Goal: Use online tool/utility

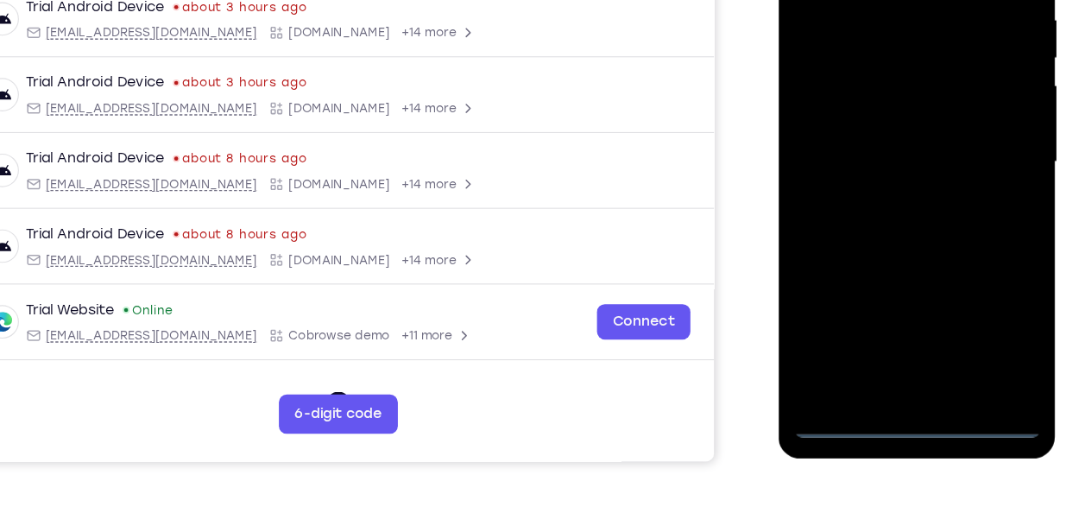
scroll to position [337, 0]
click at [897, 355] on div at bounding box center [900, 125] width 218 height 483
click at [978, 253] on div at bounding box center [900, 125] width 218 height 483
click at [978, 273] on div at bounding box center [900, 125] width 218 height 483
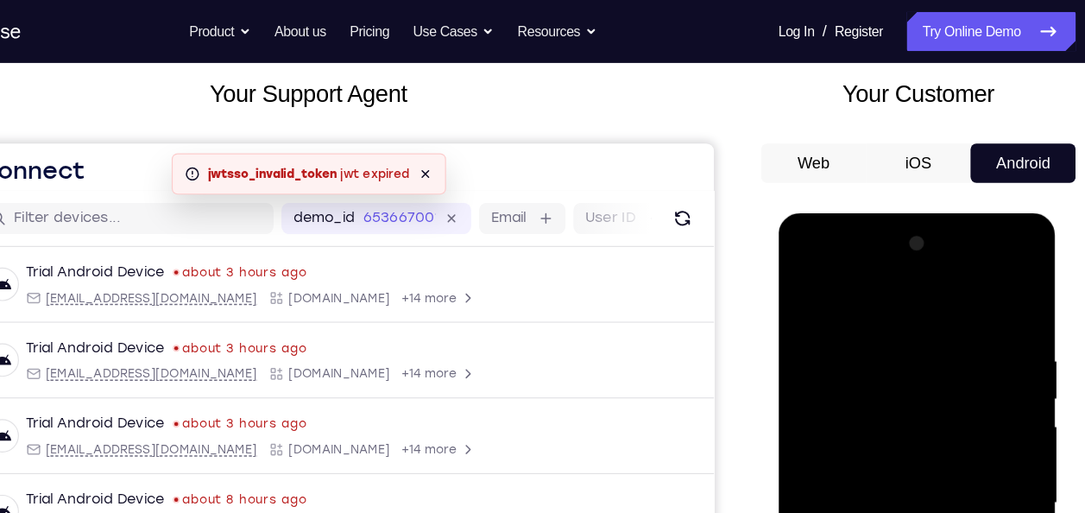
scroll to position [86, 0]
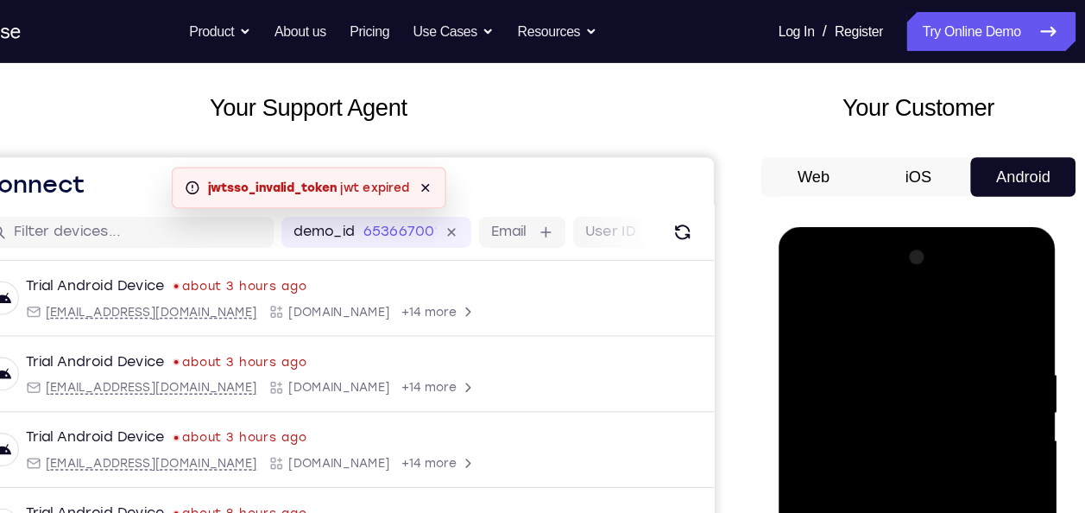
click at [832, 306] on div at bounding box center [900, 481] width 218 height 483
click at [867, 389] on div at bounding box center [900, 481] width 218 height 483
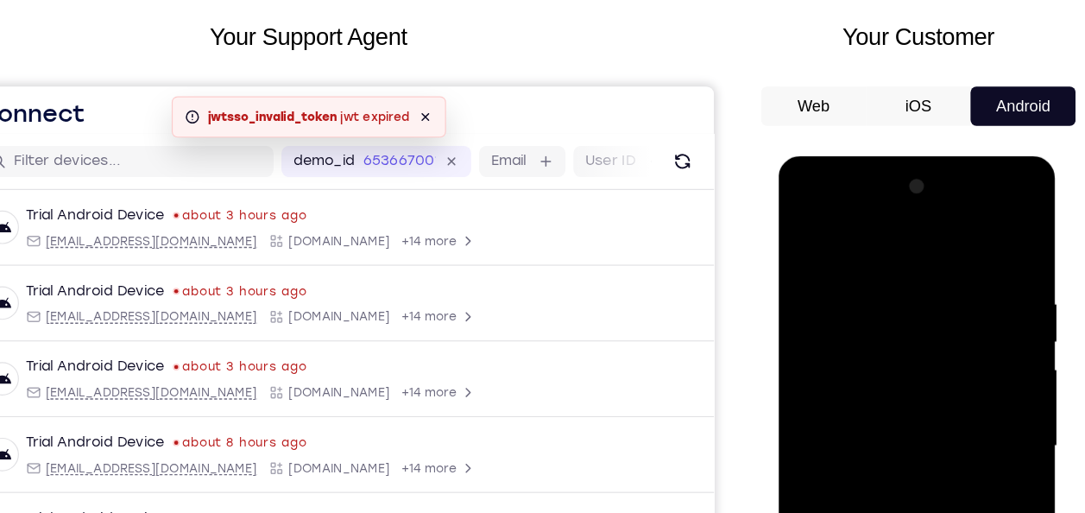
scroll to position [87, 0]
click at [801, 376] on div at bounding box center [900, 408] width 218 height 483
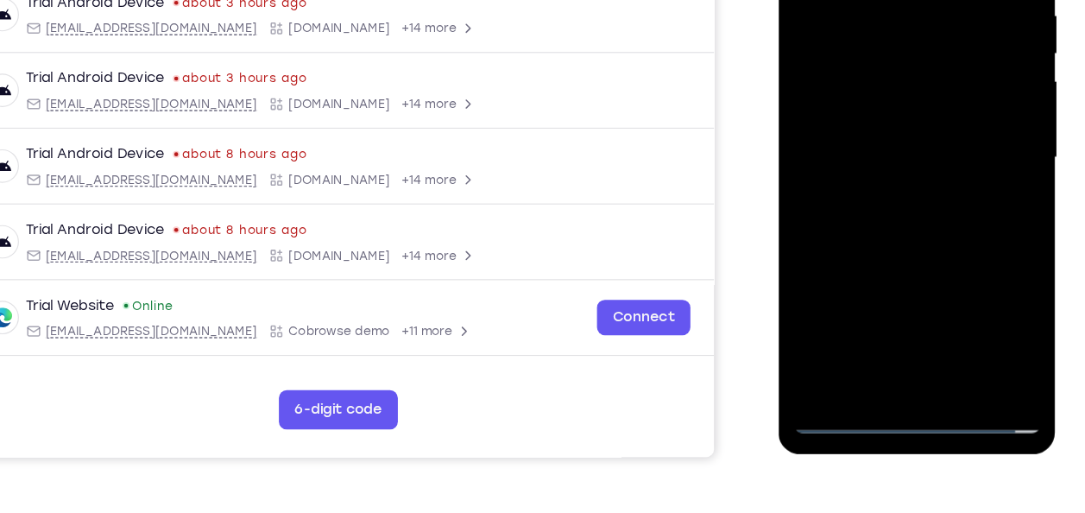
click at [841, 248] on div at bounding box center [900, 123] width 218 height 483
drag, startPoint x: 933, startPoint y: 162, endPoint x: 830, endPoint y: 161, distance: 102.7
click at [830, 161] on div at bounding box center [900, 123] width 218 height 483
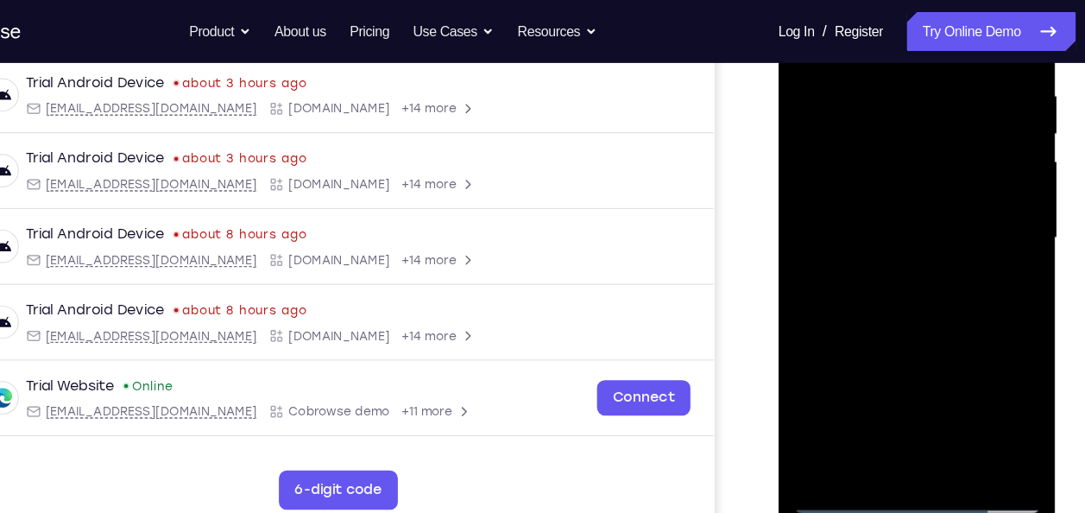
scroll to position [181, 0]
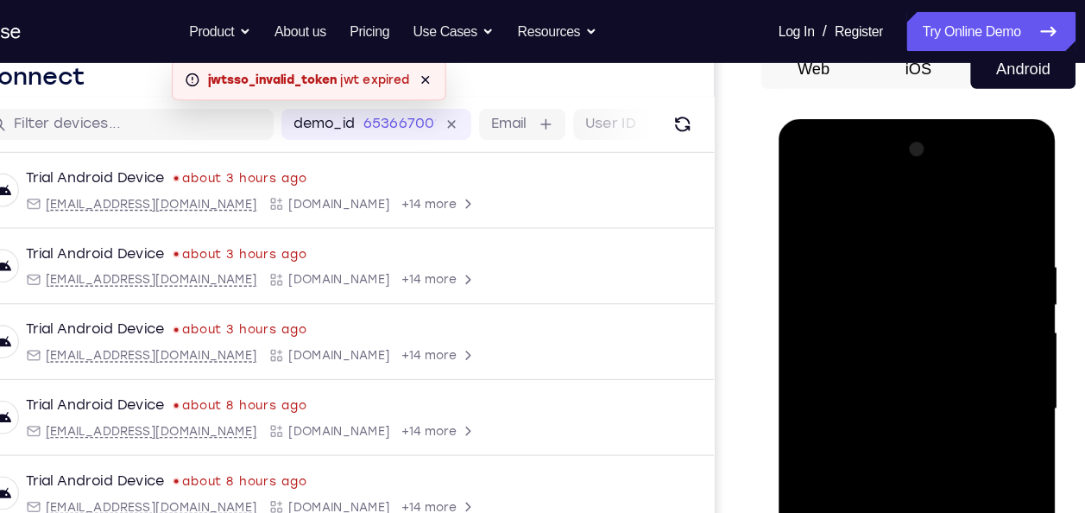
click at [997, 200] on div at bounding box center [900, 372] width 218 height 483
click at [900, 227] on div at bounding box center [900, 372] width 218 height 483
click at [946, 231] on div at bounding box center [900, 372] width 218 height 483
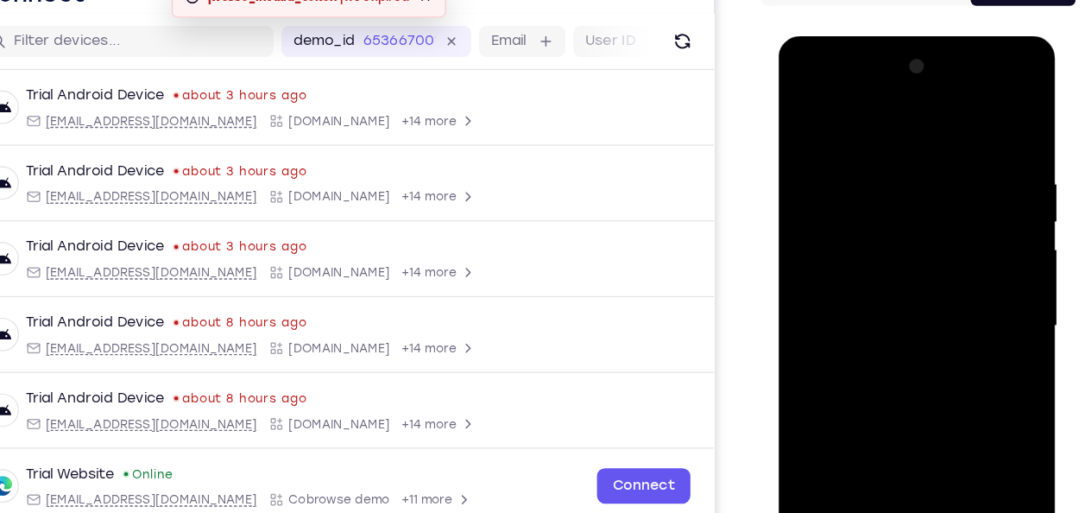
scroll to position [306, 0]
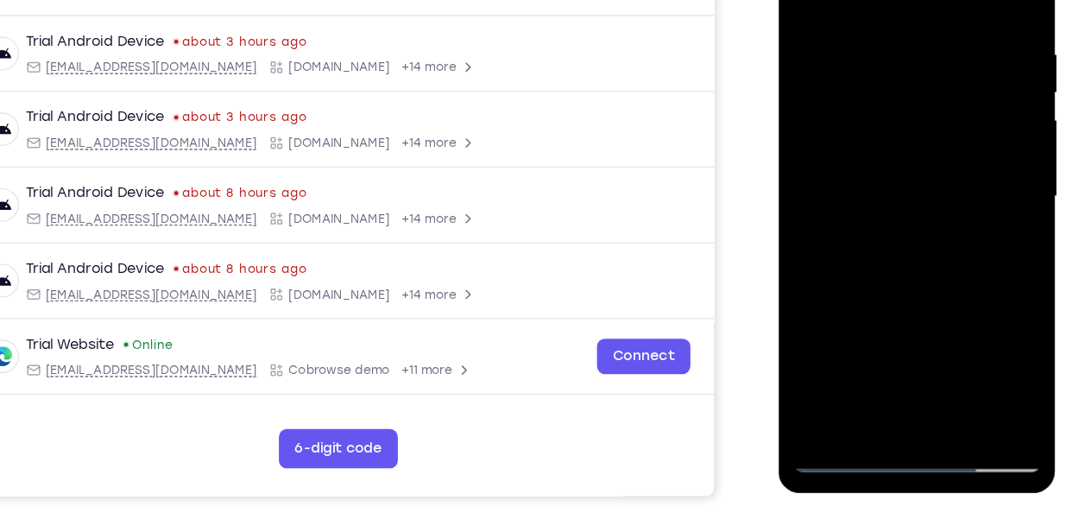
drag, startPoint x: 887, startPoint y: 136, endPoint x: 940, endPoint y: 129, distance: 53.1
click at [940, 129] on div at bounding box center [900, 161] width 218 height 483
drag, startPoint x: 937, startPoint y: 41, endPoint x: 831, endPoint y: 59, distance: 107.7
click at [831, 59] on div at bounding box center [900, 161] width 218 height 483
click at [855, 134] on div at bounding box center [900, 161] width 218 height 483
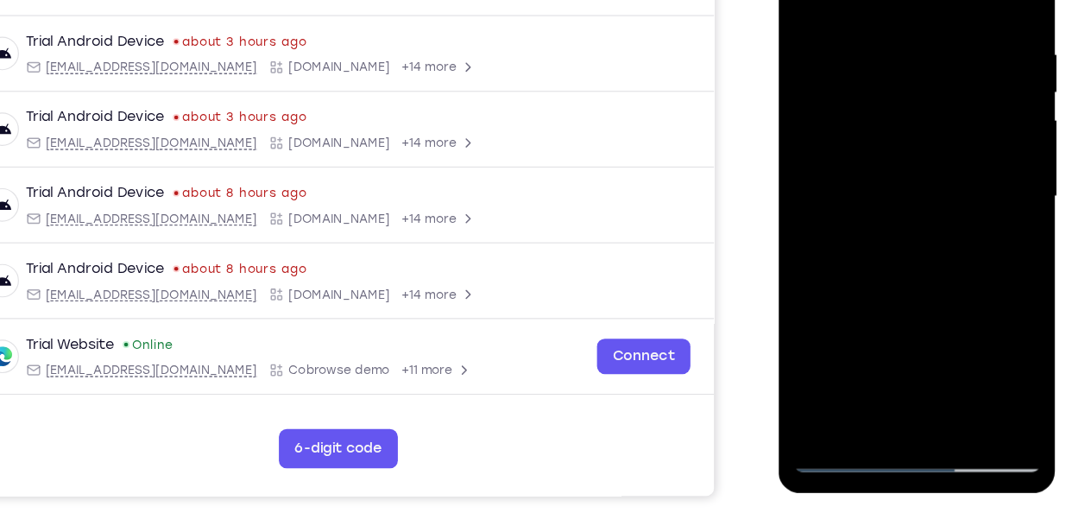
click at [897, 185] on div at bounding box center [900, 161] width 218 height 483
click at [988, 242] on div at bounding box center [900, 161] width 218 height 483
click at [975, 205] on div at bounding box center [900, 161] width 218 height 483
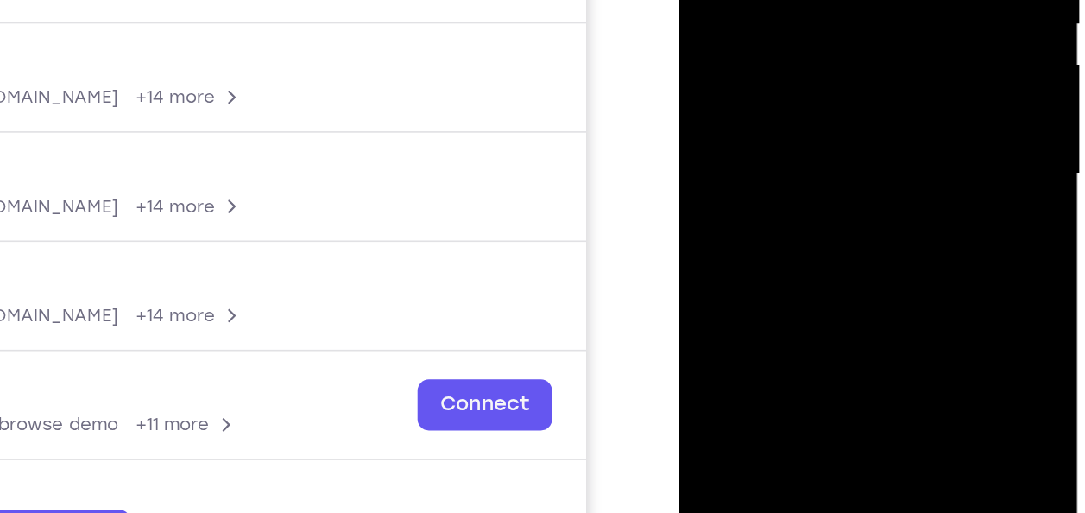
click at [868, 48] on div at bounding box center [800, 11] width 218 height 483
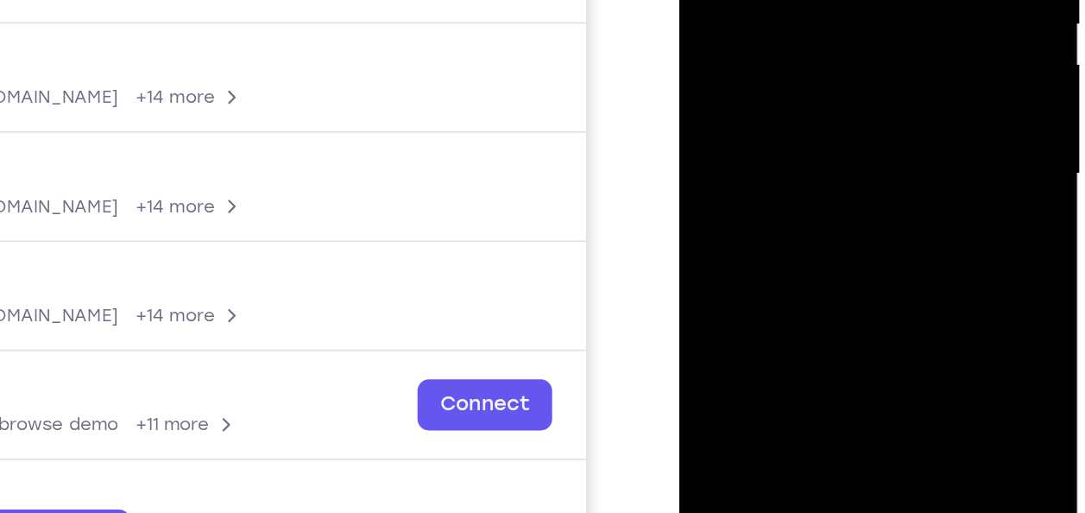
click at [868, 48] on div at bounding box center [800, 11] width 218 height 483
click at [782, 59] on div at bounding box center [800, 11] width 218 height 483
click at [858, 32] on div at bounding box center [800, 11] width 218 height 483
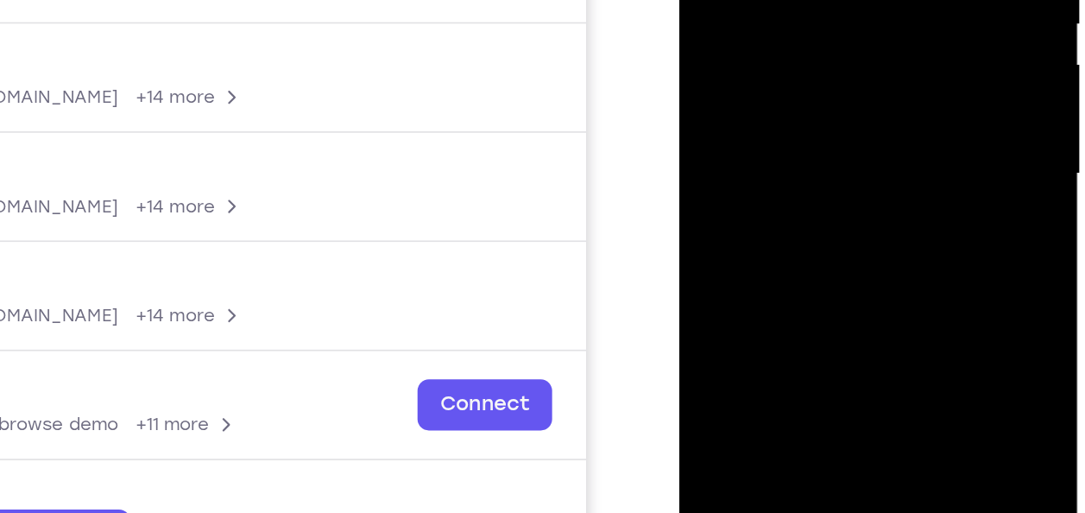
click at [858, 32] on div at bounding box center [800, 11] width 218 height 483
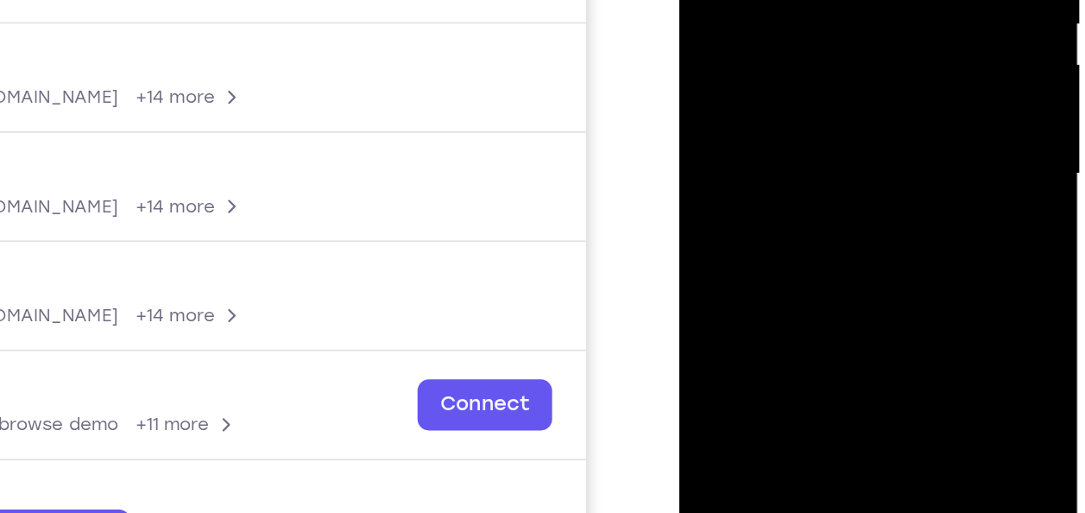
click at [858, 32] on div at bounding box center [800, 11] width 218 height 483
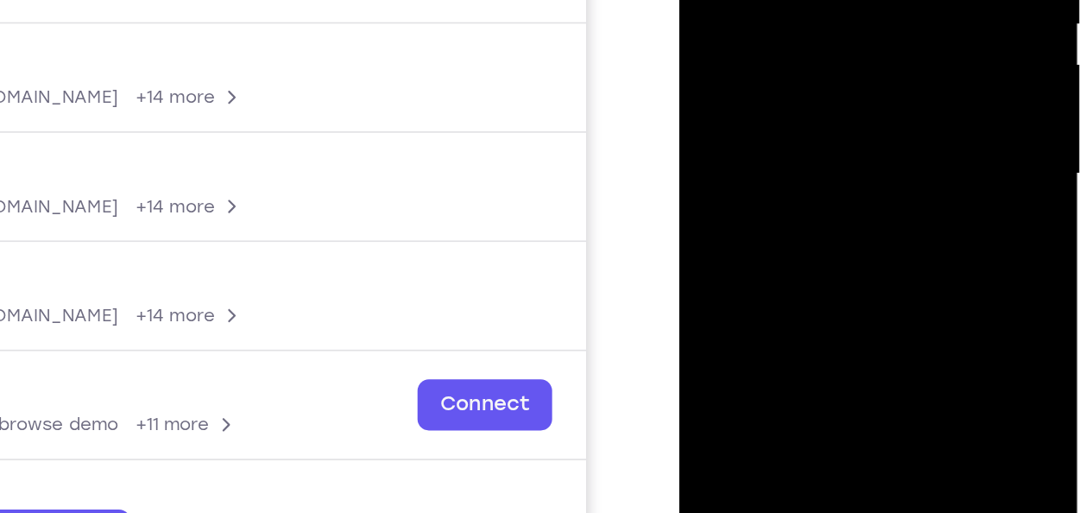
click at [858, 32] on div at bounding box center [800, 11] width 218 height 483
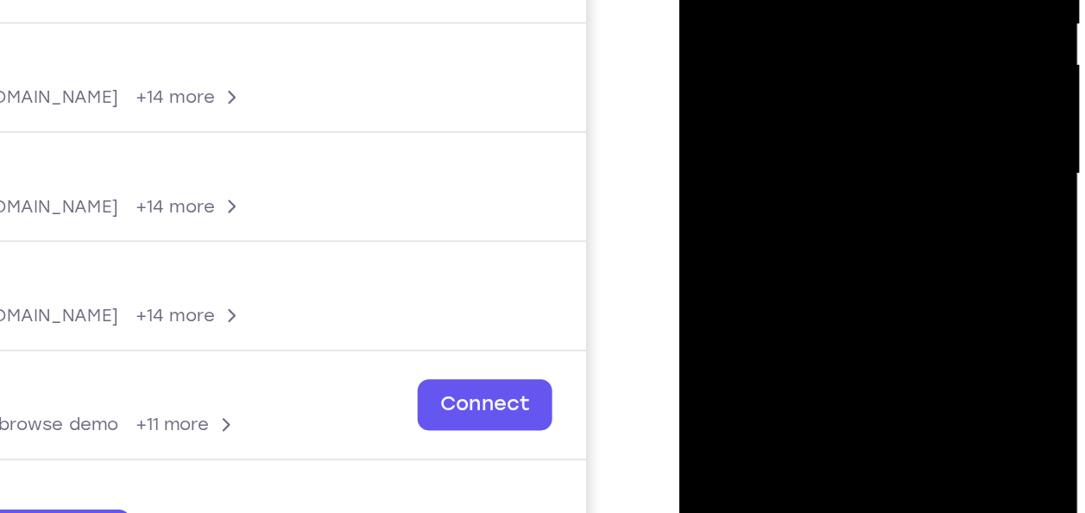
click at [858, 32] on div at bounding box center [800, 11] width 218 height 483
click at [857, 41] on div at bounding box center [800, 11] width 218 height 483
click at [767, 91] on div at bounding box center [800, 11] width 218 height 483
click at [781, 92] on div at bounding box center [800, 11] width 218 height 483
click at [798, 92] on div at bounding box center [800, 11] width 218 height 483
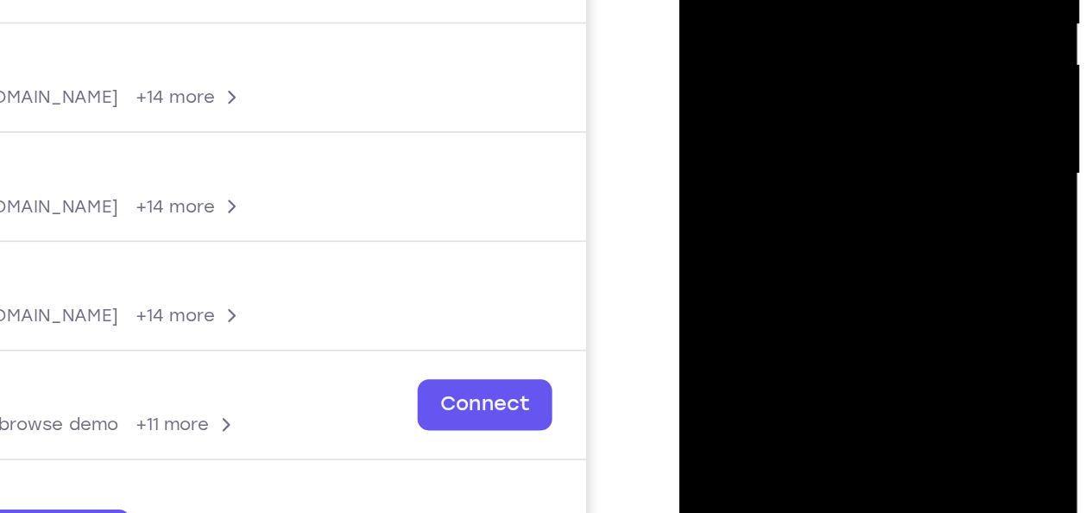
click at [808, 92] on div at bounding box center [800, 11] width 218 height 483
click at [732, 131] on div at bounding box center [800, 11] width 218 height 483
click at [733, 129] on div at bounding box center [800, 11] width 218 height 483
drag, startPoint x: 840, startPoint y: 54, endPoint x: 732, endPoint y: 73, distance: 109.6
click at [732, 73] on div at bounding box center [800, 11] width 218 height 483
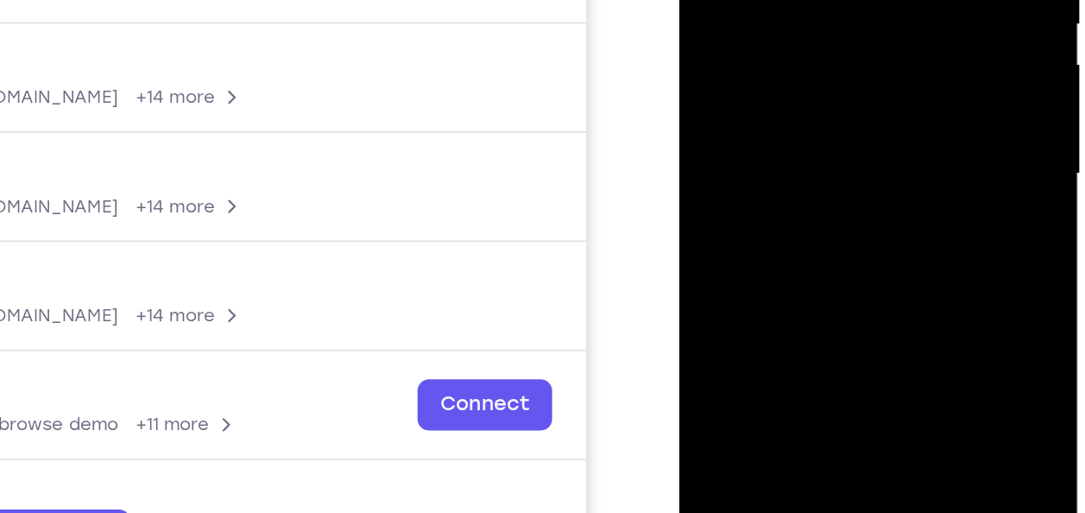
drag, startPoint x: 792, startPoint y: -25, endPoint x: 822, endPoint y: -23, distance: 29.4
click at [822, 0] on div at bounding box center [800, 11] width 218 height 483
click at [803, 0] on div at bounding box center [800, 11] width 218 height 483
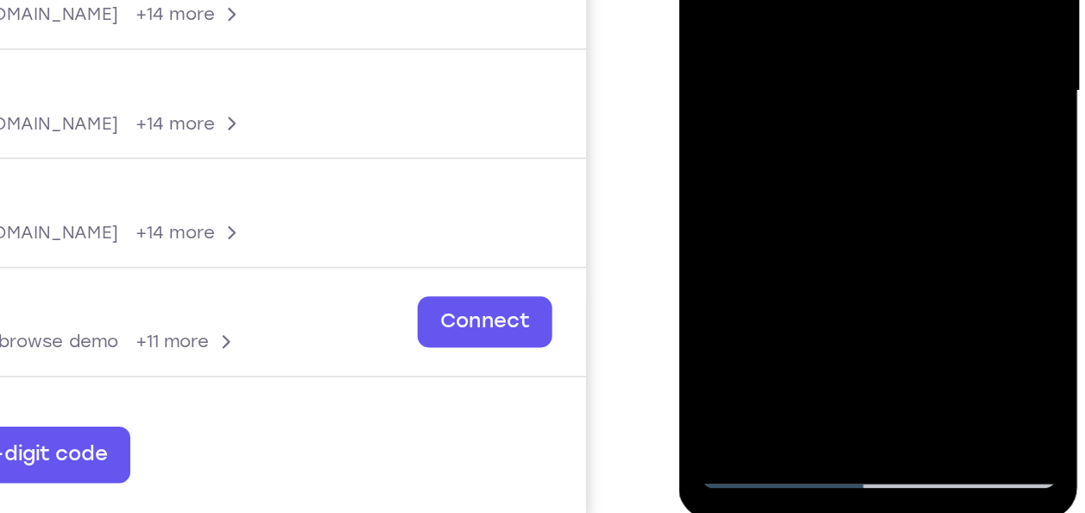
scroll to position [313, 0]
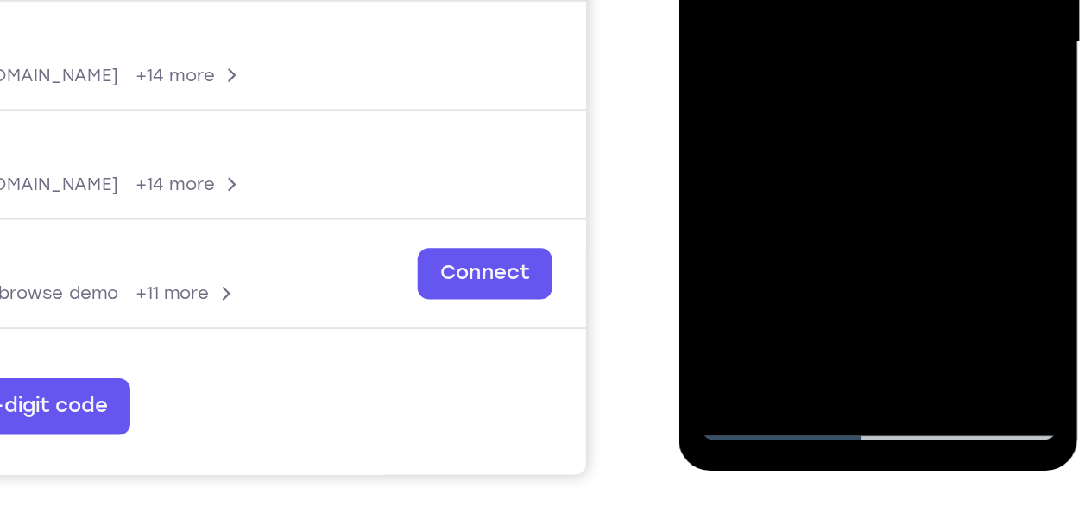
drag, startPoint x: 770, startPoint y: -13, endPoint x: 832, endPoint y: -15, distance: 62.2
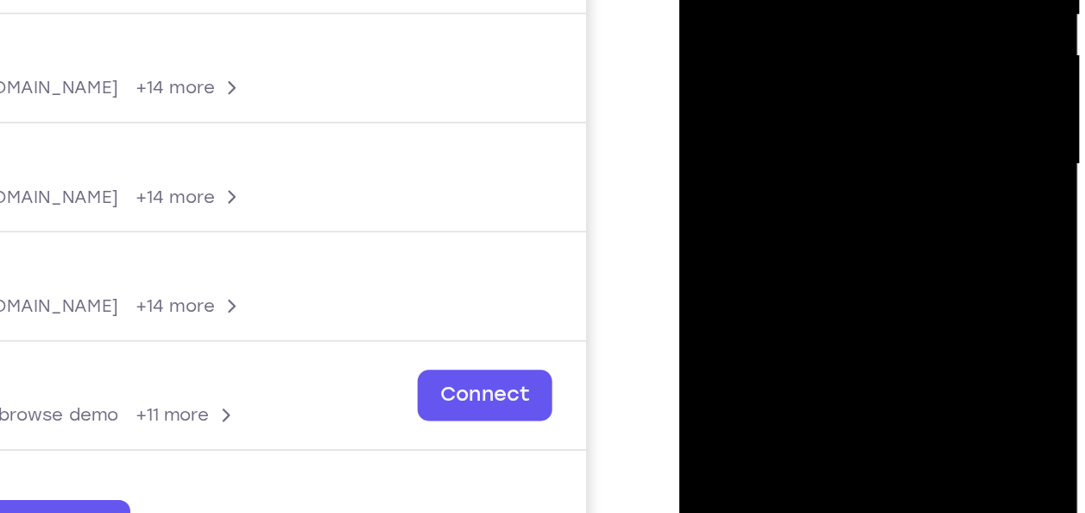
drag, startPoint x: 822, startPoint y: -13, endPoint x: 836, endPoint y: -15, distance: 14.8
click at [836, 0] on div at bounding box center [800, 2] width 218 height 483
drag, startPoint x: 829, startPoint y: 68, endPoint x: 699, endPoint y: 88, distance: 131.0
click at [699, 88] on div at bounding box center [800, 2] width 218 height 483
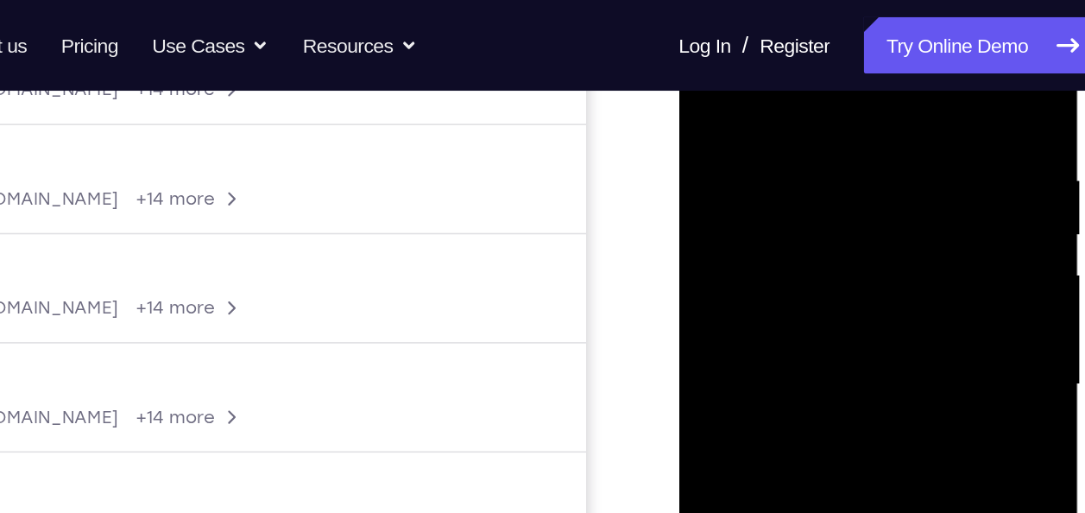
scroll to position [306, 0]
click at [894, 47] on div at bounding box center [800, 222] width 218 height 483
click at [779, 81] on div at bounding box center [800, 222] width 218 height 483
click at [718, 81] on div at bounding box center [800, 222] width 218 height 483
drag, startPoint x: 792, startPoint y: 161, endPoint x: 843, endPoint y: 167, distance: 50.4
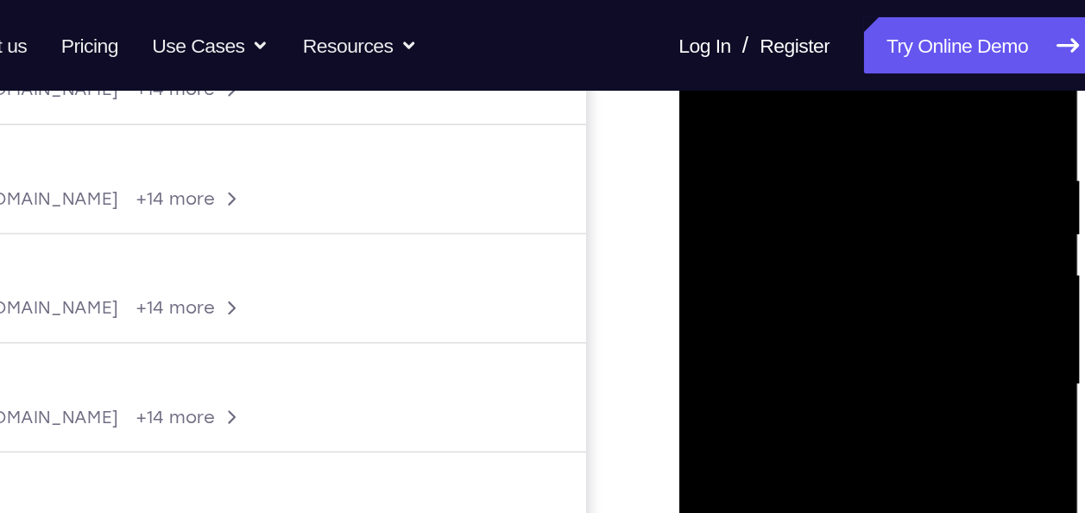
click at [843, 167] on div at bounding box center [800, 222] width 218 height 483
drag, startPoint x: 843, startPoint y: 167, endPoint x: 680, endPoint y: 211, distance: 167.9
click at [680, 211] on div at bounding box center [800, 225] width 244 height 514
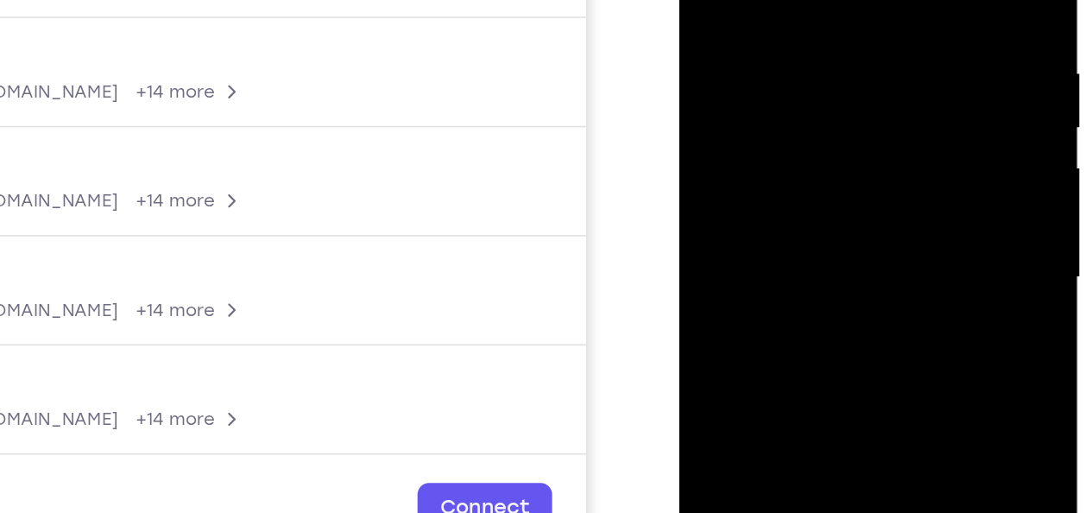
drag, startPoint x: 843, startPoint y: 36, endPoint x: 898, endPoint y: 42, distance: 54.7
click at [898, 42] on div at bounding box center [800, 115] width 218 height 483
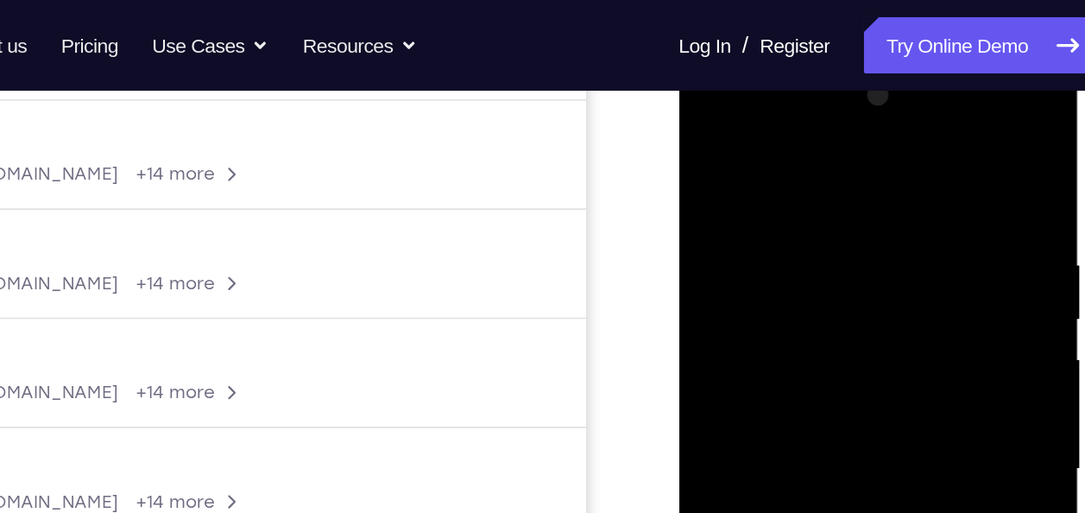
scroll to position [249, 0]
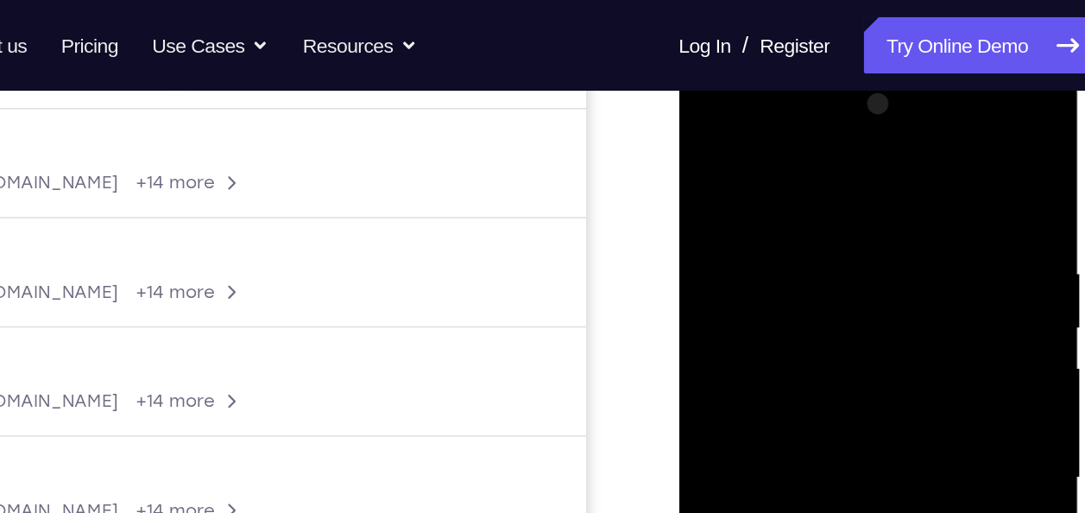
click at [899, 142] on div at bounding box center [800, 314] width 218 height 483
click at [770, 167] on div at bounding box center [800, 314] width 218 height 483
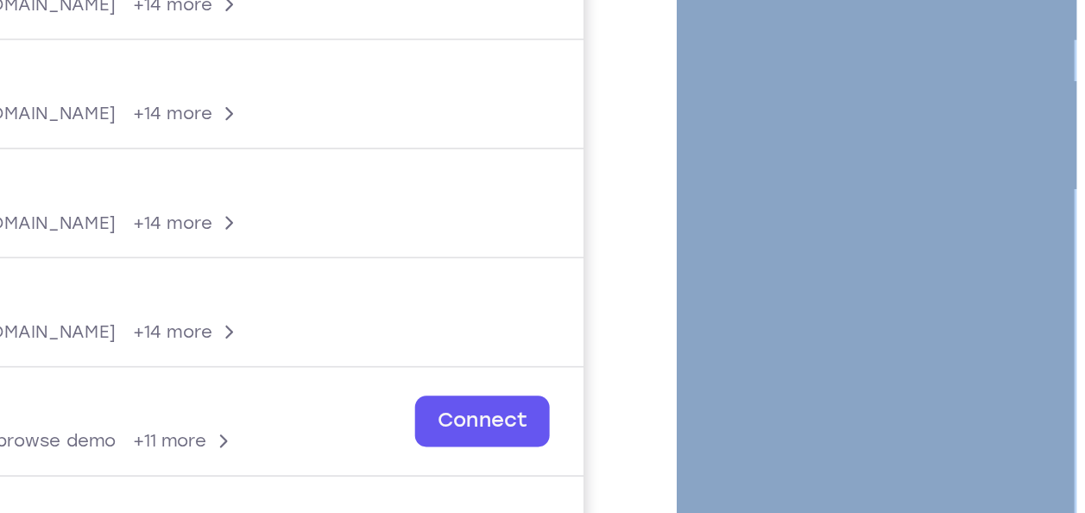
click at [782, 0] on div at bounding box center [798, 27] width 218 height 483
click at [788, 45] on div at bounding box center [798, 27] width 218 height 483
click at [867, 52] on div at bounding box center [798, 27] width 218 height 483
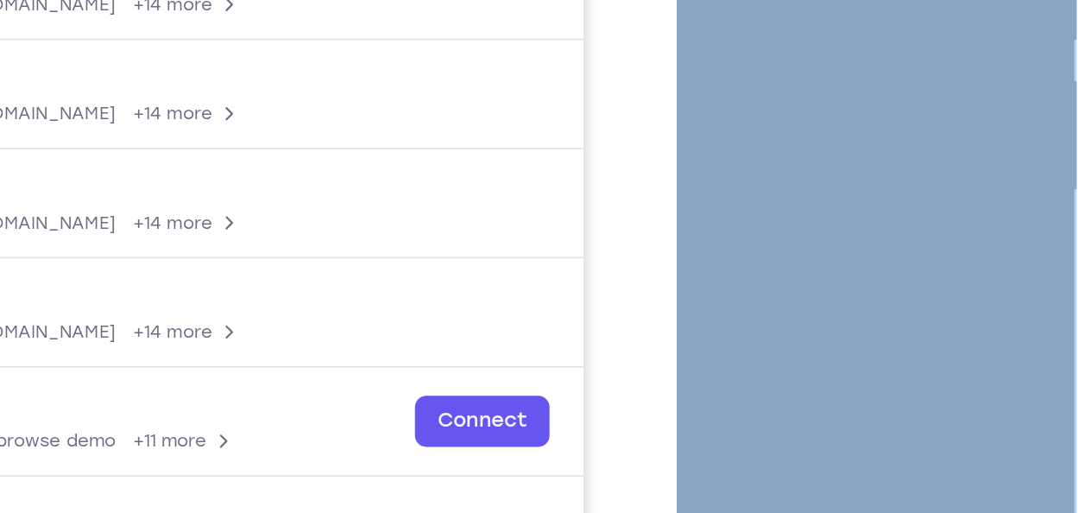
click at [867, 52] on div at bounding box center [798, 27] width 218 height 483
click at [866, 52] on div at bounding box center [798, 27] width 218 height 483
click at [867, 52] on div at bounding box center [798, 27] width 218 height 483
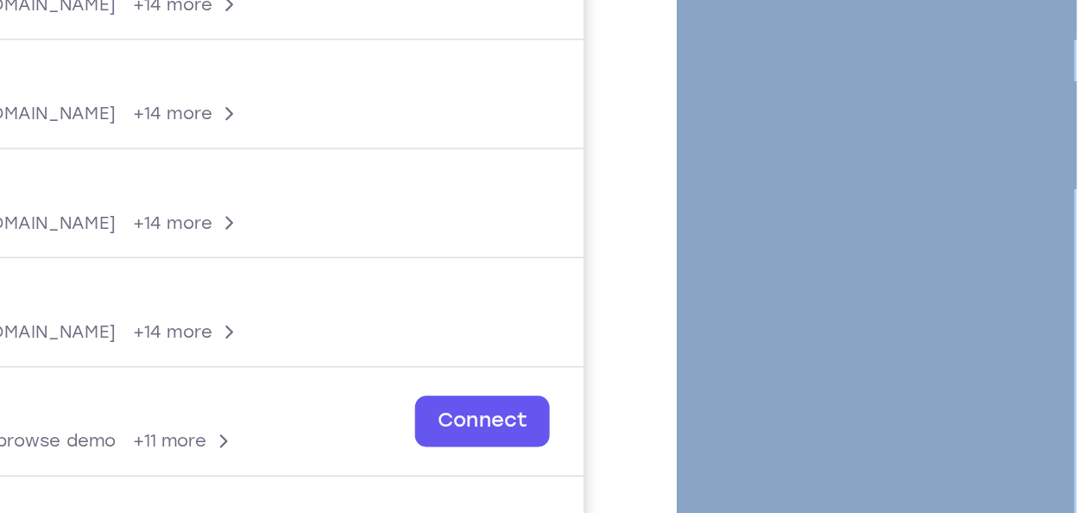
click at [866, 52] on div at bounding box center [798, 27] width 218 height 483
click at [867, 52] on div at bounding box center [798, 27] width 218 height 483
drag, startPoint x: 867, startPoint y: 52, endPoint x: 859, endPoint y: 59, distance: 10.4
click at [859, 59] on div at bounding box center [798, 27] width 218 height 483
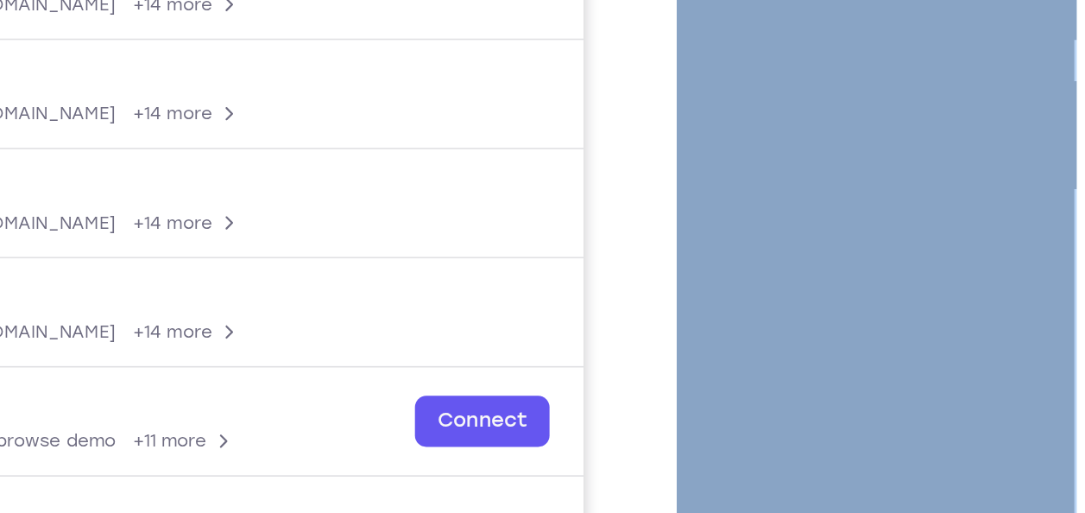
click at [858, 58] on div at bounding box center [798, 27] width 218 height 483
click at [859, 59] on div at bounding box center [798, 27] width 218 height 483
click at [767, 74] on div at bounding box center [798, 27] width 218 height 483
click at [740, 106] on div at bounding box center [798, 27] width 218 height 483
click at [752, 106] on div at bounding box center [798, 27] width 218 height 483
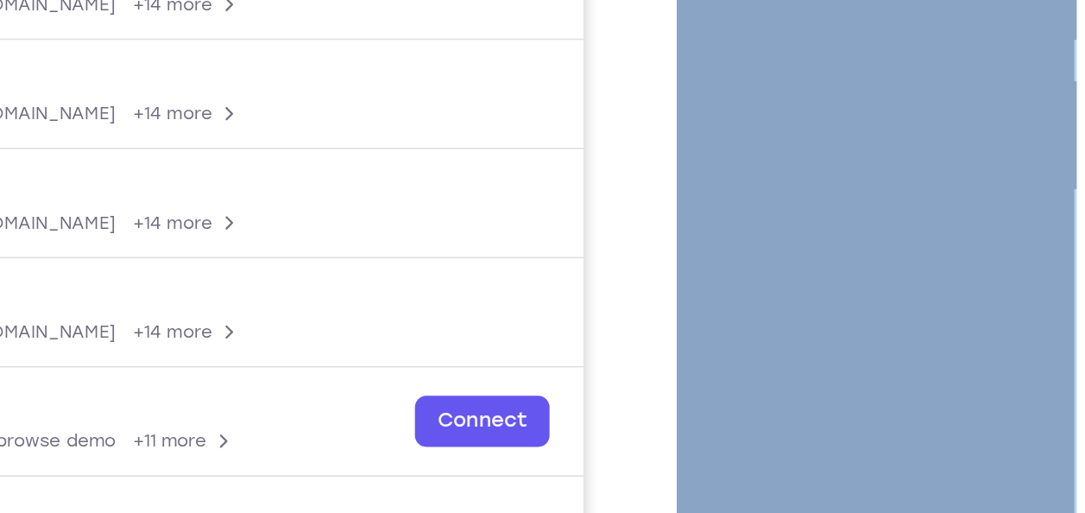
click at [761, 106] on div at bounding box center [798, 27] width 218 height 483
click at [770, 106] on div at bounding box center [798, 27] width 218 height 483
click at [776, 107] on div at bounding box center [798, 27] width 218 height 483
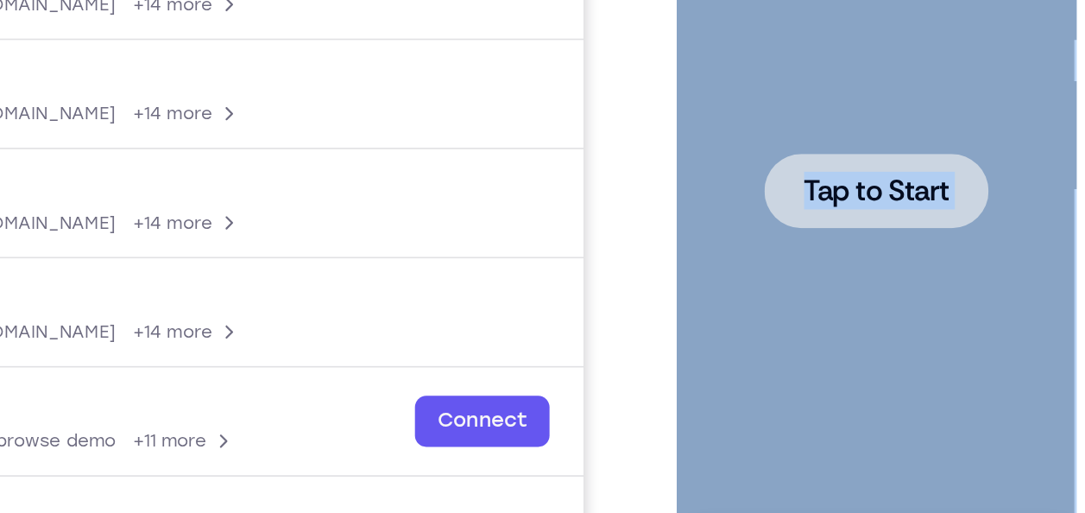
click at [814, 14] on div at bounding box center [797, 27] width 136 height 46
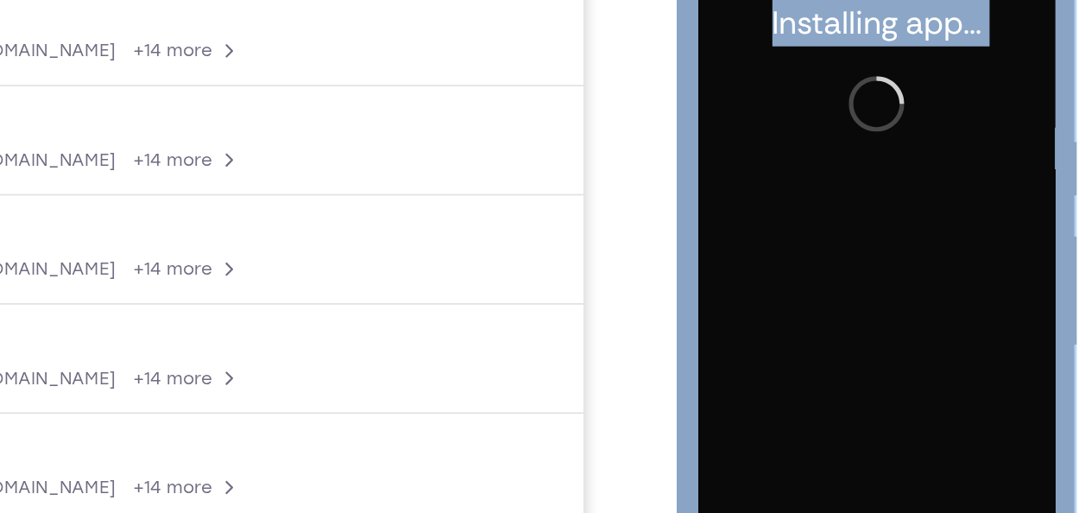
scroll to position [283, 0]
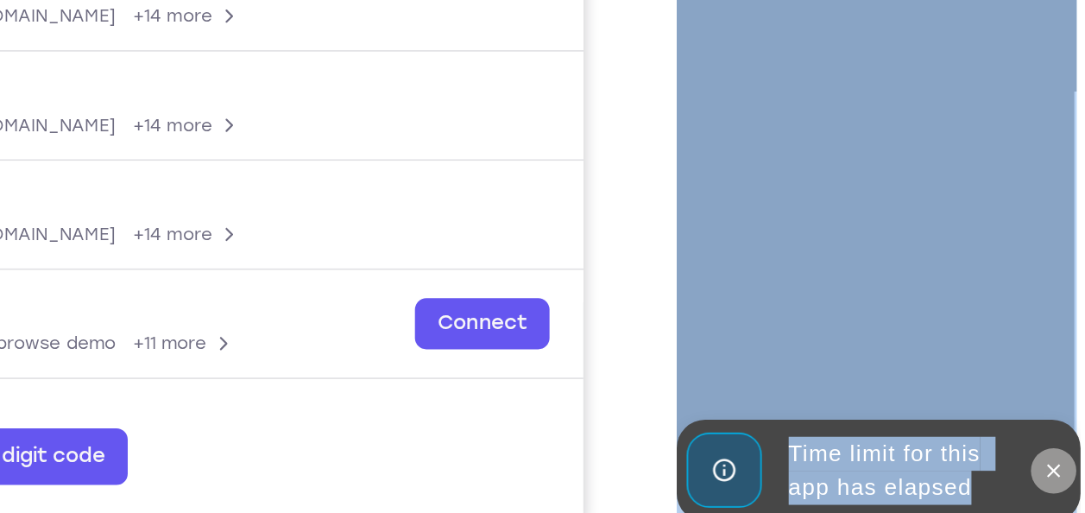
click at [905, 153] on button at bounding box center [906, 161] width 28 height 28
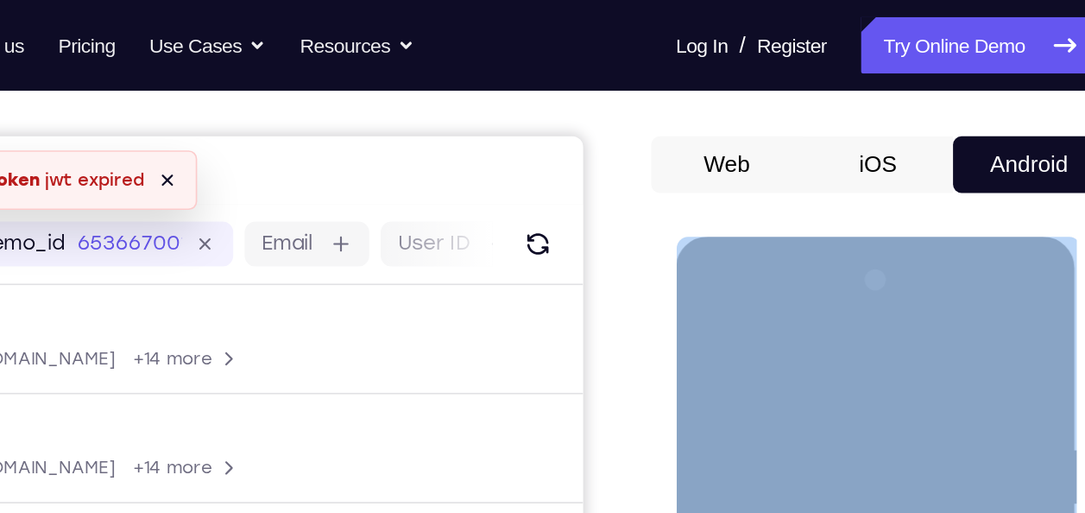
scroll to position [131, 0]
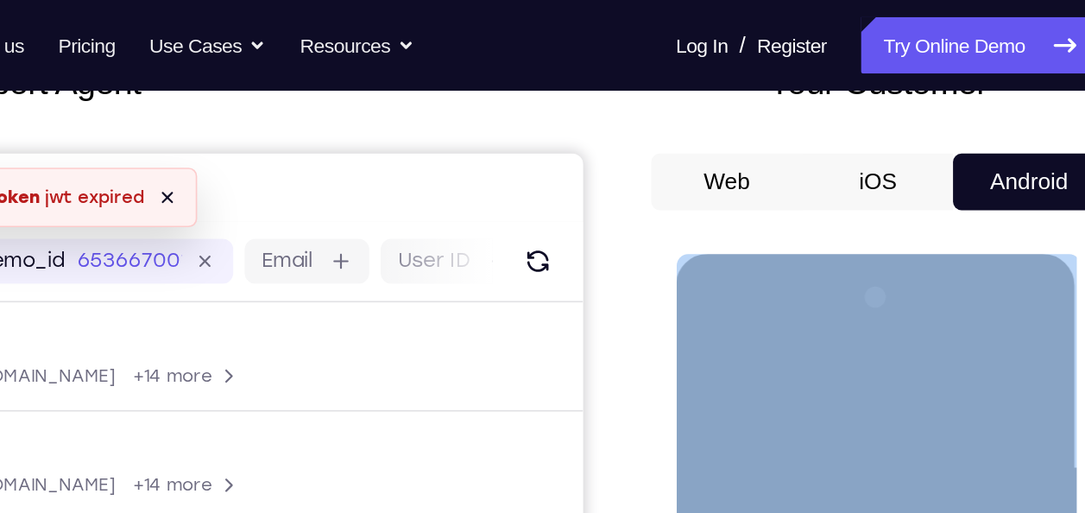
click at [714, 305] on div at bounding box center [798, 507] width 218 height 483
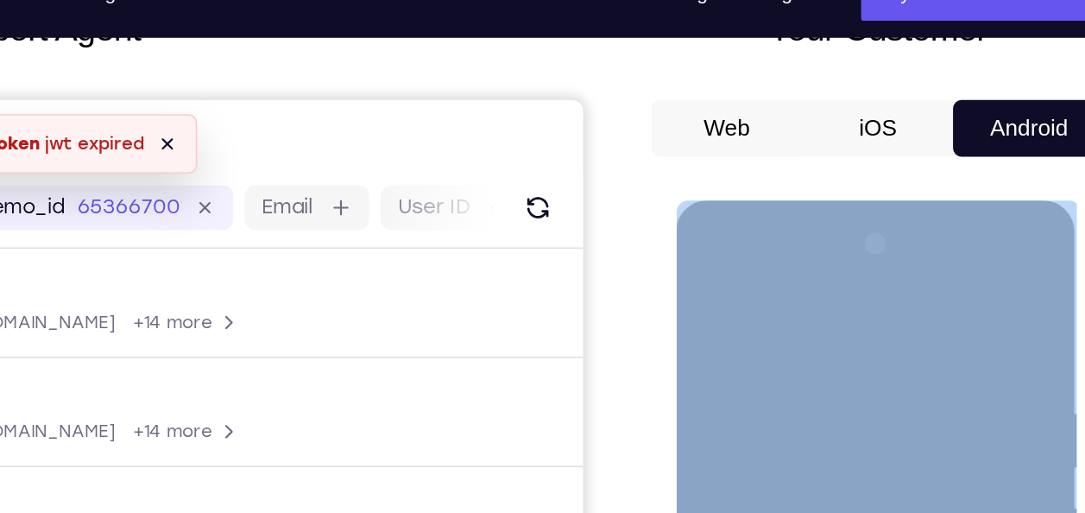
click at [756, 354] on div at bounding box center [798, 454] width 218 height 483
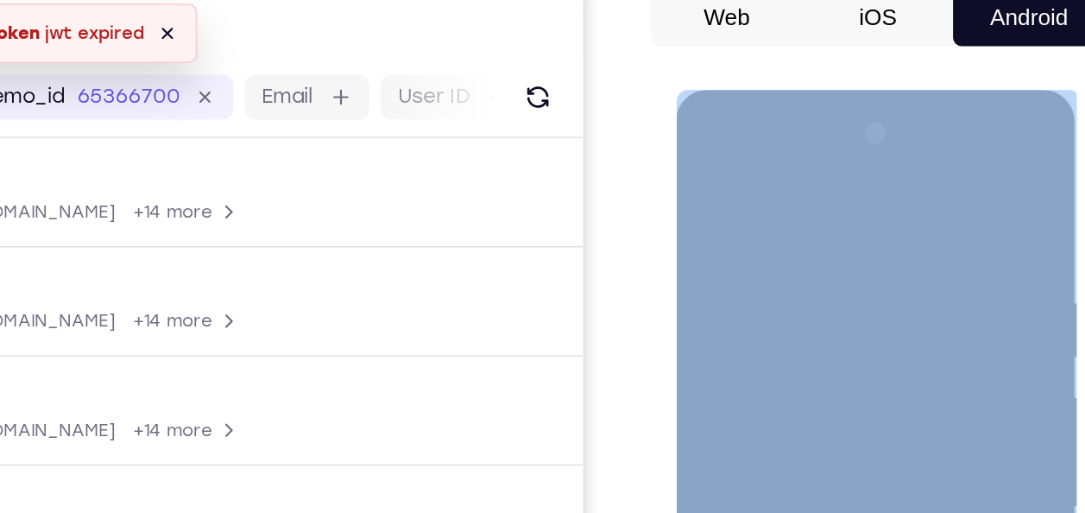
click at [721, 306] on div at bounding box center [798, 344] width 218 height 483
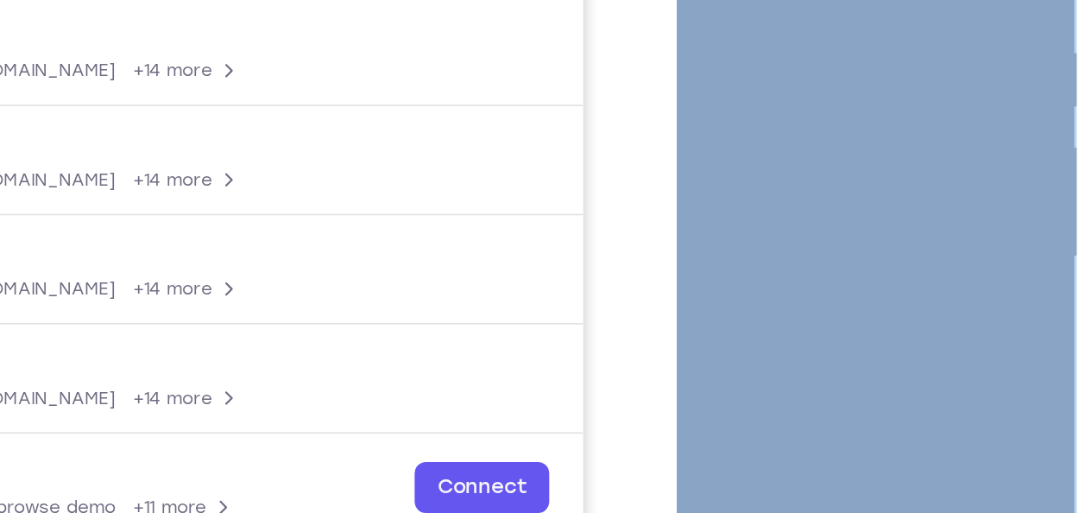
click at [819, 244] on div at bounding box center [798, 94] width 218 height 483
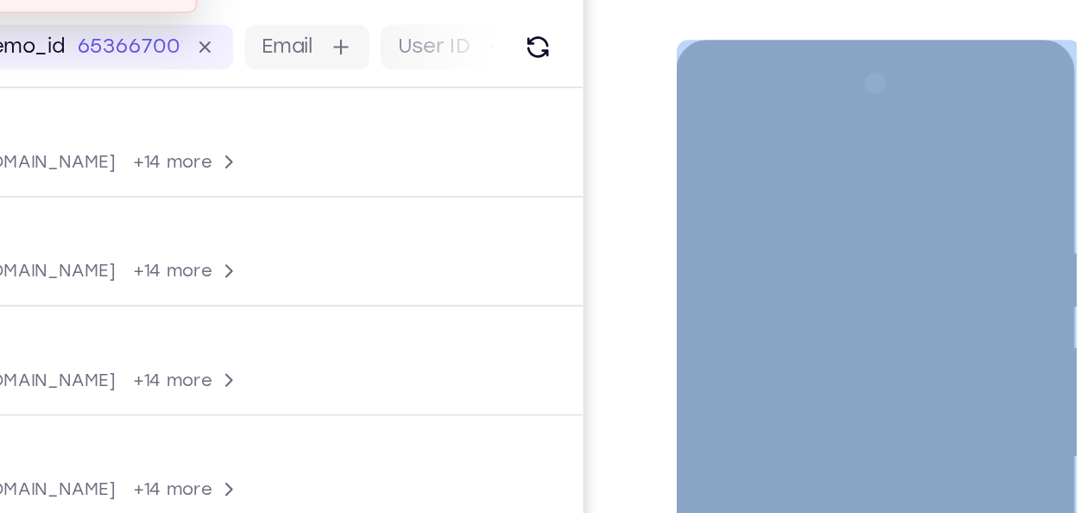
scroll to position [182, 0]
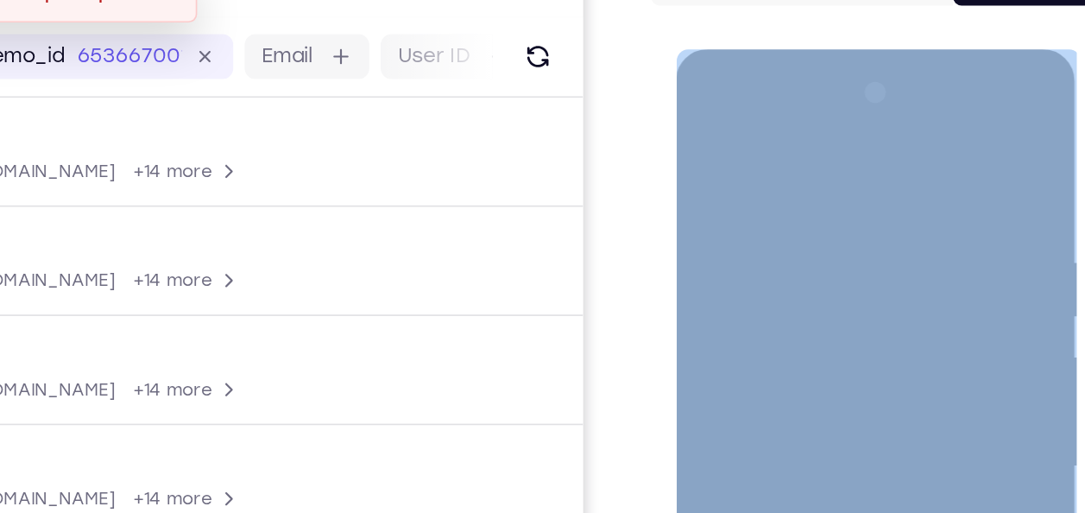
click at [842, 130] on div at bounding box center [798, 302] width 218 height 483
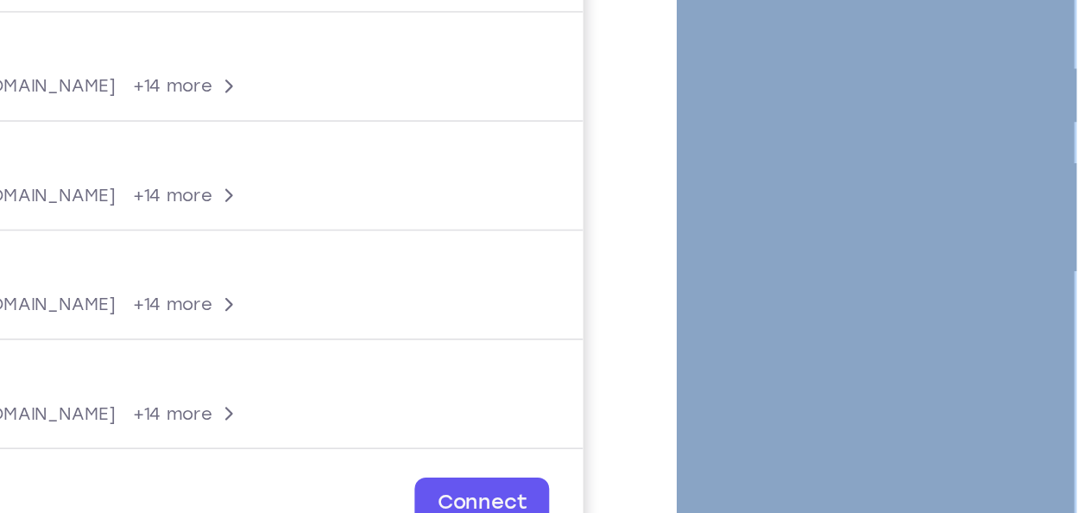
click at [760, 84] on div at bounding box center [798, 110] width 218 height 483
click at [746, 0] on div at bounding box center [798, 110] width 218 height 483
click at [791, 216] on div at bounding box center [798, 110] width 218 height 483
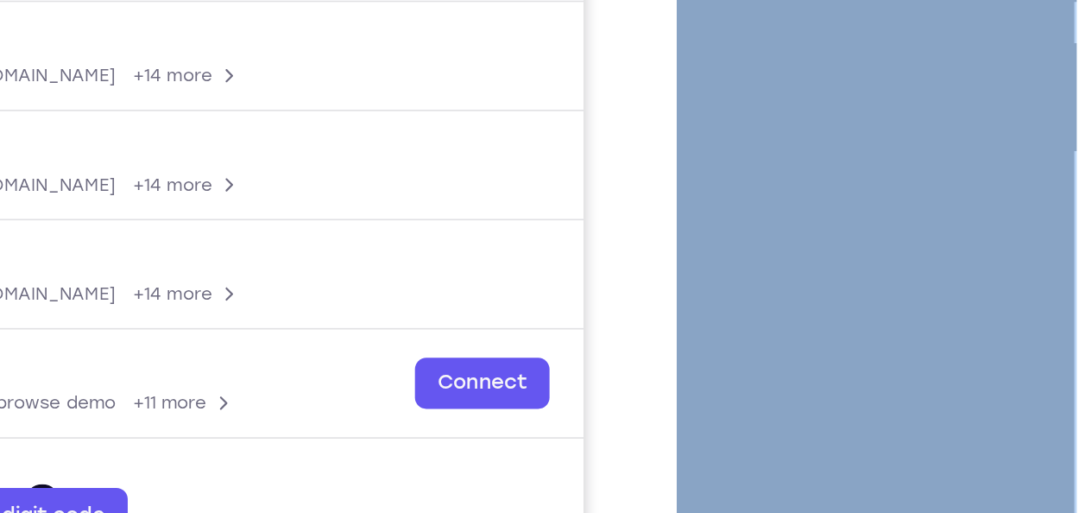
scroll to position [248, 0]
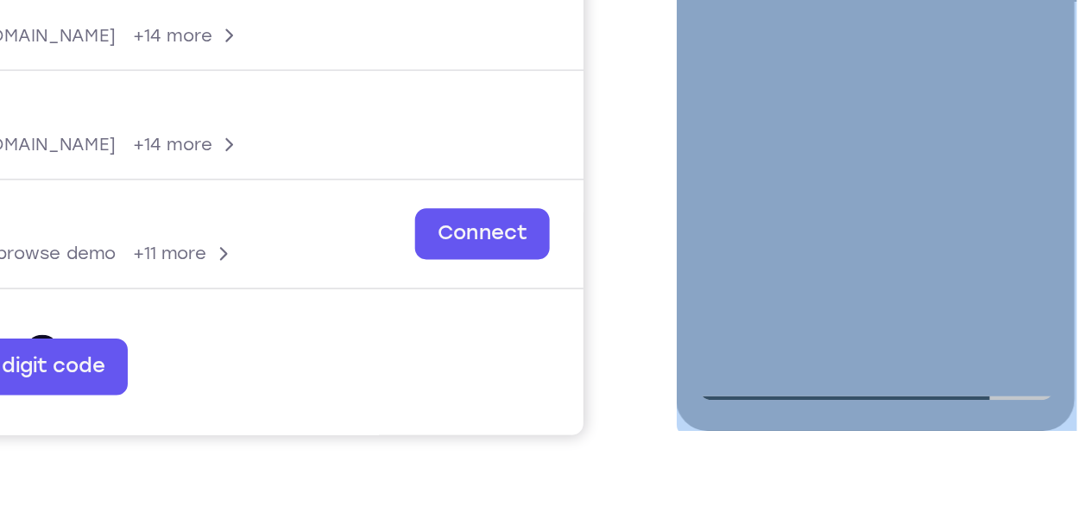
scroll to position [340, 0]
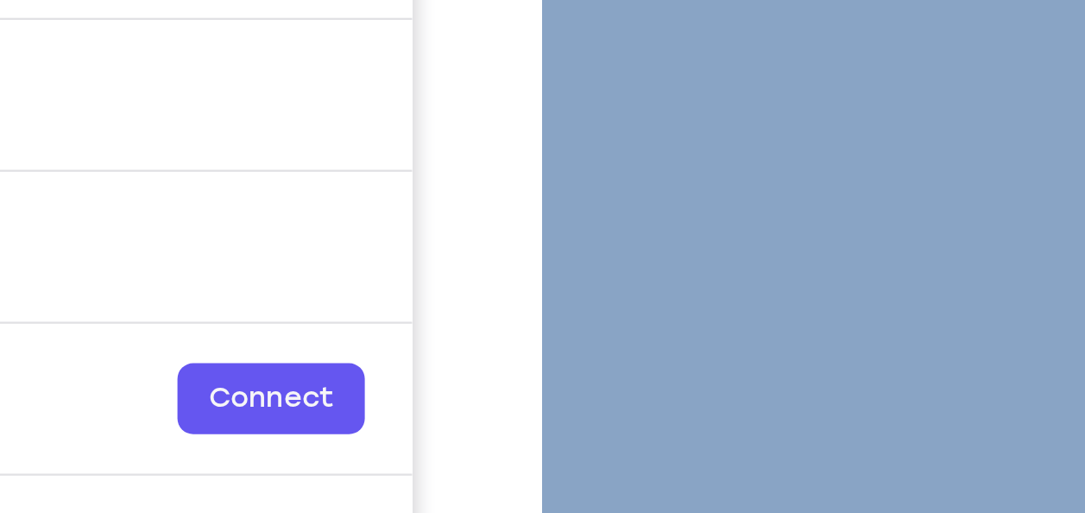
scroll to position [339, 0]
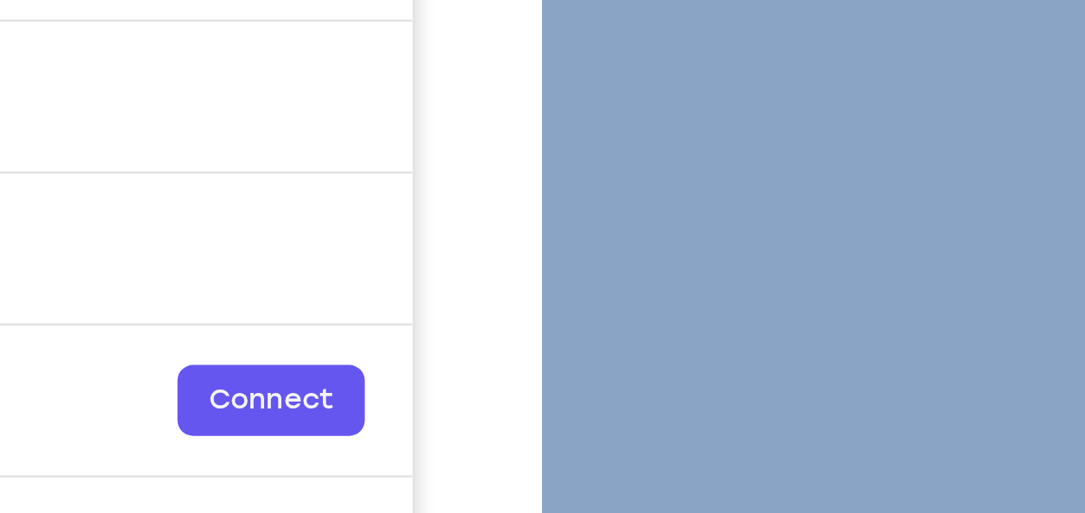
drag, startPoint x: 749, startPoint y: -202, endPoint x: 745, endPoint y: -165, distance: 37.4
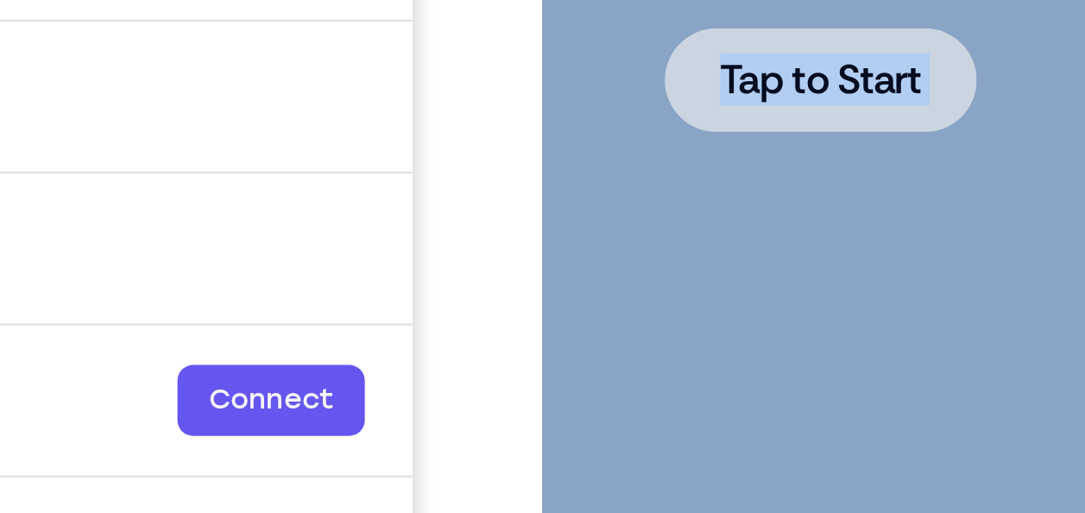
scroll to position [340, 0]
